Goal: Task Accomplishment & Management: Manage account settings

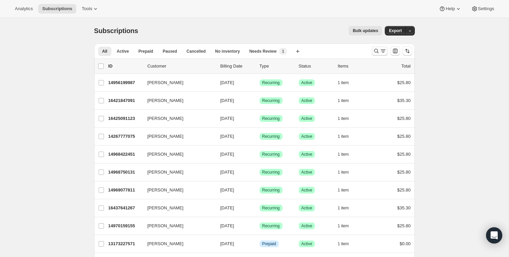
click at [373, 49] on icon "Search and filter results" at bounding box center [376, 51] width 7 height 7
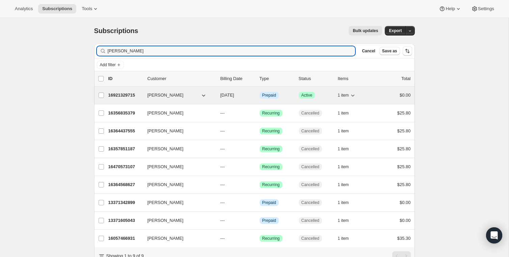
type input "[PERSON_NAME]"
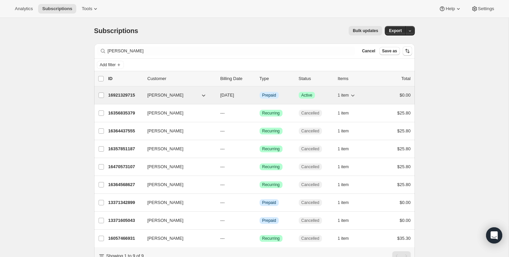
click at [126, 94] on p "16921329715" at bounding box center [125, 95] width 34 height 7
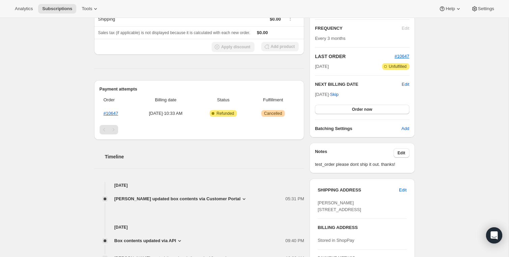
scroll to position [195, 0]
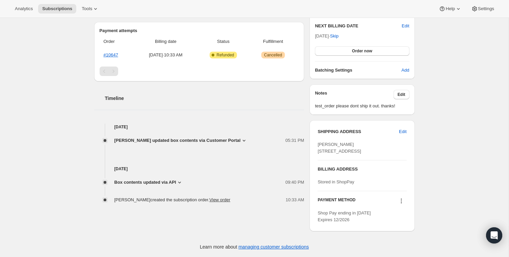
click at [173, 179] on span "Box contents updated via API" at bounding box center [145, 182] width 62 height 7
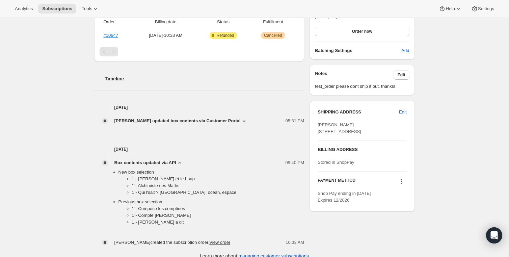
click at [241, 122] on icon at bounding box center [244, 120] width 7 height 7
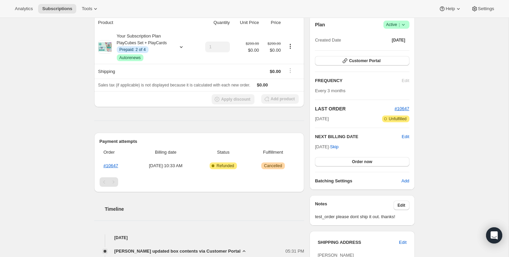
scroll to position [0, 0]
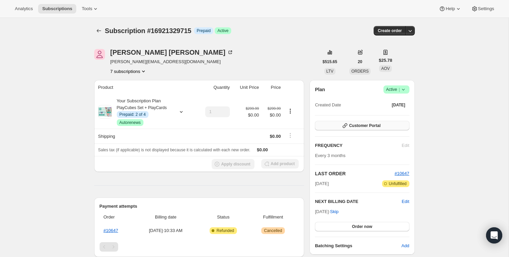
click at [357, 125] on span "Customer Portal" at bounding box center [364, 125] width 31 height 5
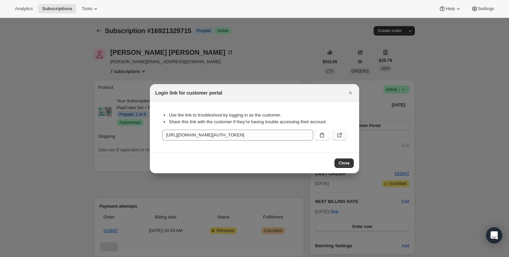
click at [339, 135] on icon ":re5:" at bounding box center [339, 135] width 7 height 7
drag, startPoint x: 351, startPoint y: 91, endPoint x: 340, endPoint y: 91, distance: 11.1
click at [350, 91] on icon "Close" at bounding box center [350, 92] width 7 height 7
